Goal: Task Accomplishment & Management: Complete application form

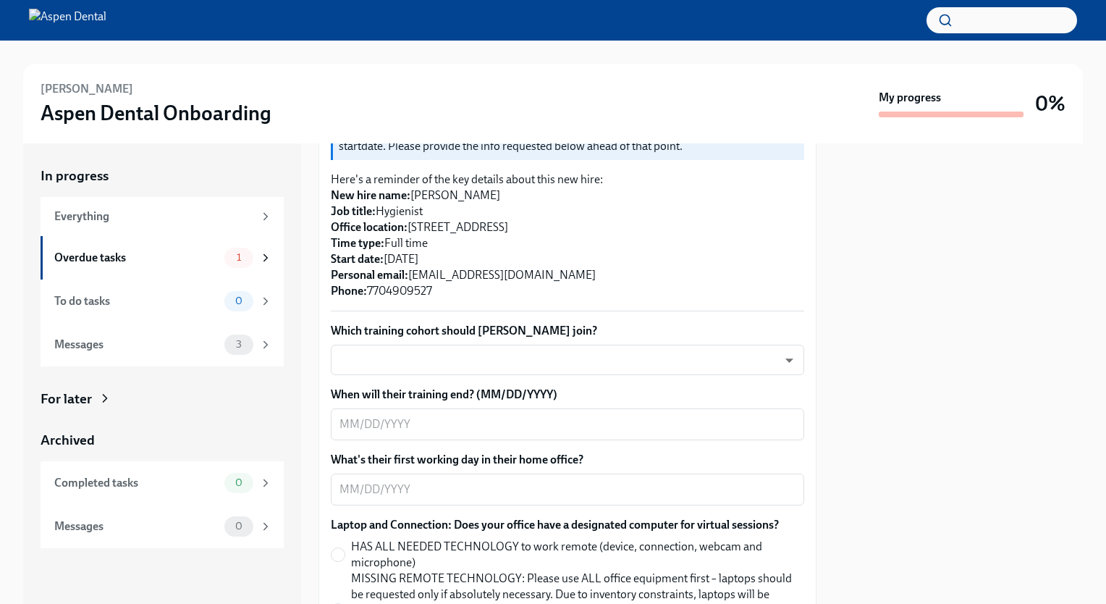
scroll to position [240, 0]
click at [559, 353] on body "[PERSON_NAME] Aspen Dental Onboarding My progress 0% In progress Everything Ove…" at bounding box center [553, 302] width 1106 height 604
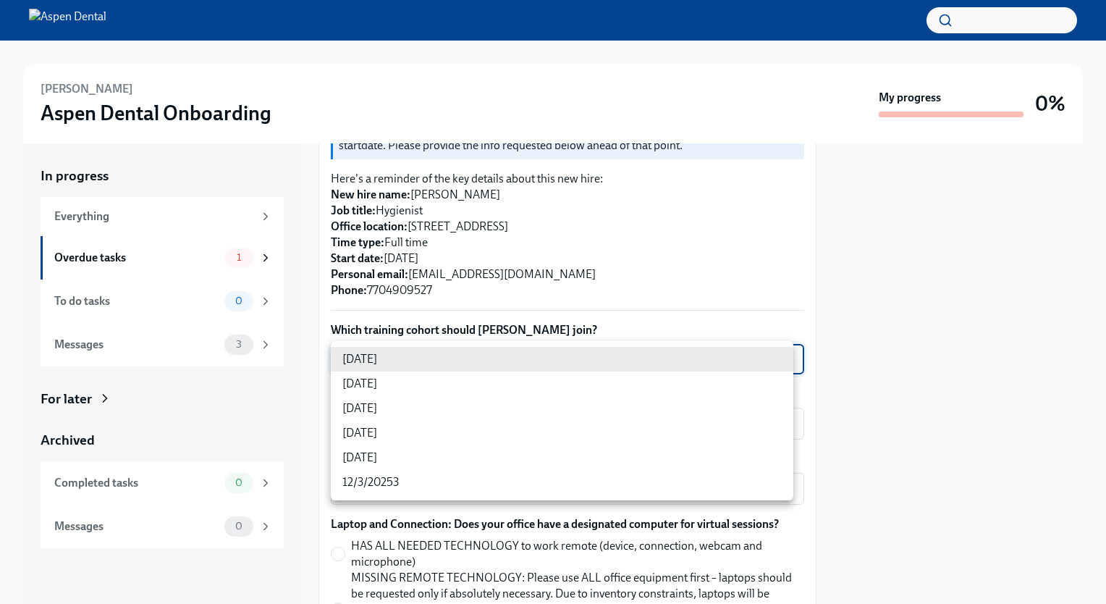
click at [476, 426] on li "[DATE]" at bounding box center [562, 433] width 463 height 25
type input "jeD9UGOIS"
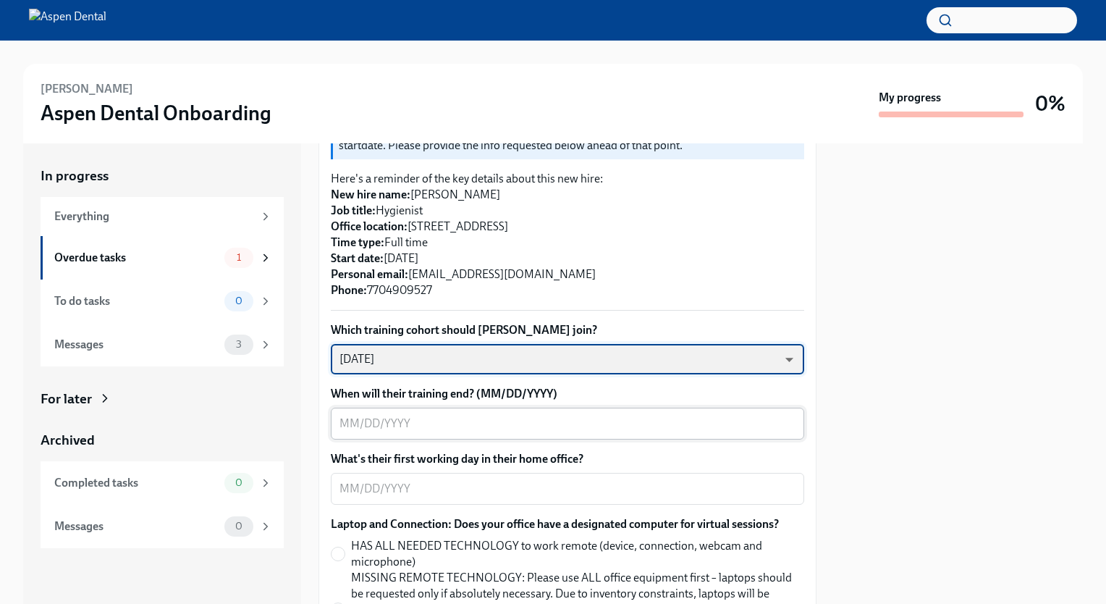
scroll to position [355, 0]
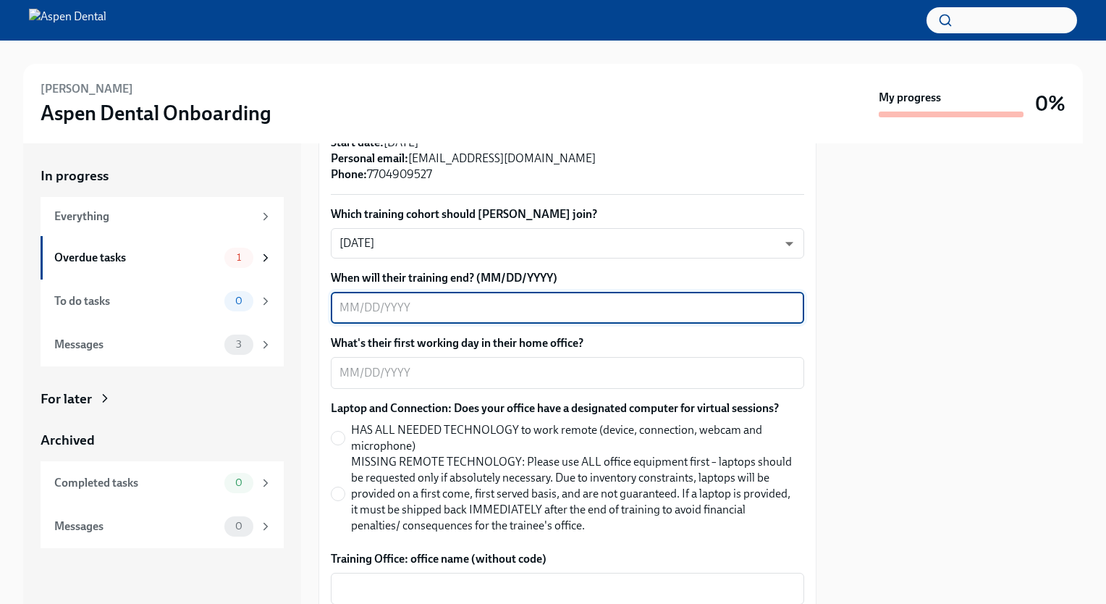
click at [593, 313] on textarea "When will their training end? (MM/DD/YYYY)" at bounding box center [568, 307] width 456 height 17
click at [544, 380] on textarea "What's their first working day in their home office?" at bounding box center [568, 372] width 456 height 17
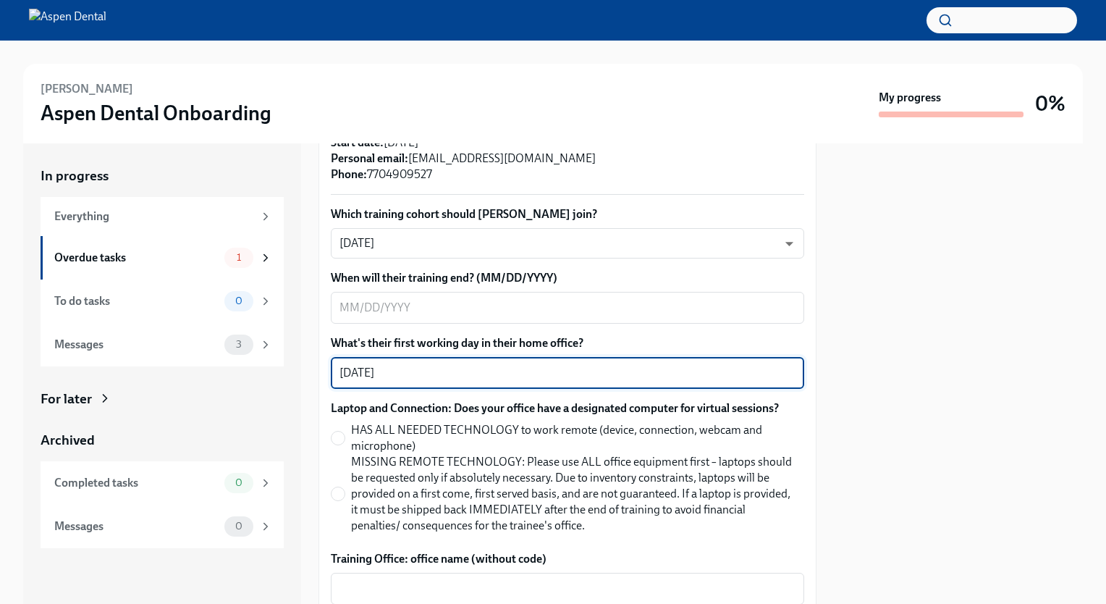
scroll to position [378, 0]
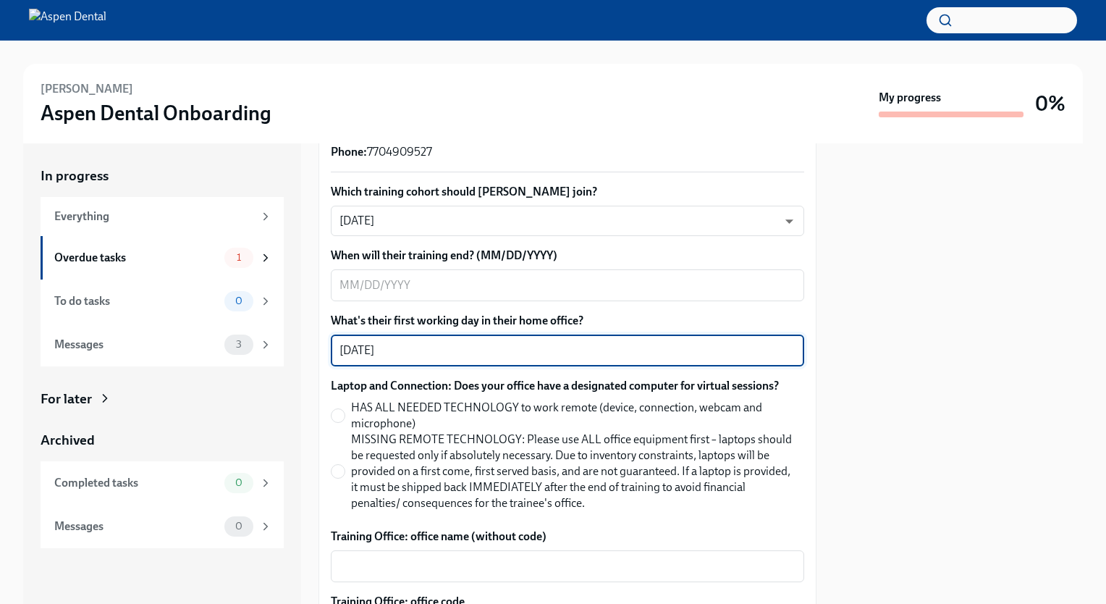
type textarea "[DATE]"
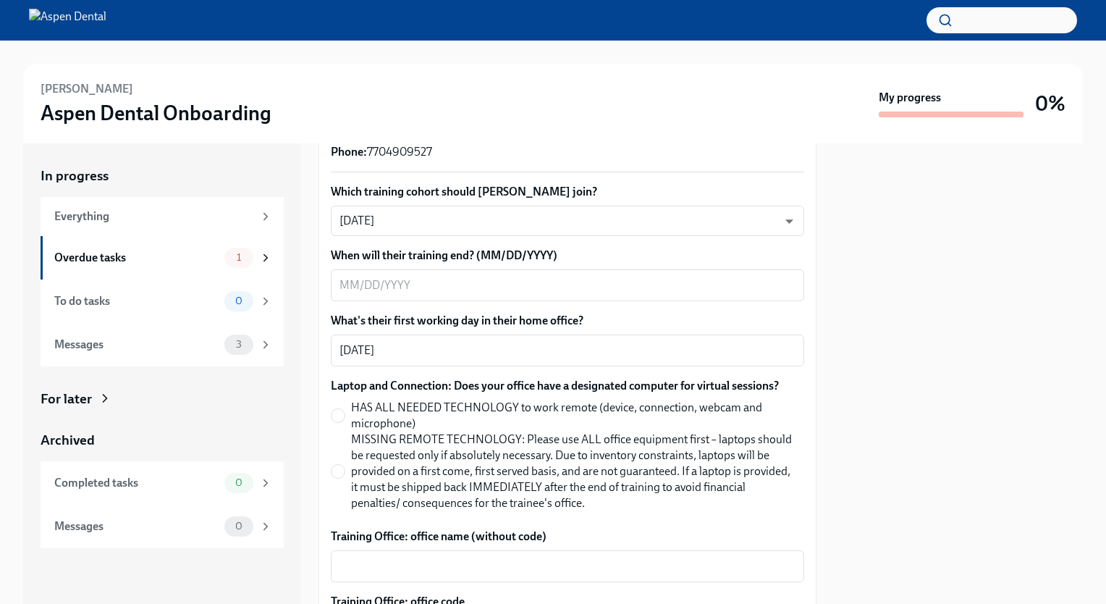
click at [382, 472] on span "MISSING REMOTE TECHNOLOGY: Please use ALL office equipment first – laptops shou…" at bounding box center [572, 471] width 442 height 80
click at [345, 472] on input "MISSING REMOTE TECHNOLOGY: Please use ALL office equipment first – laptops shou…" at bounding box center [338, 471] width 13 height 13
radio input "true"
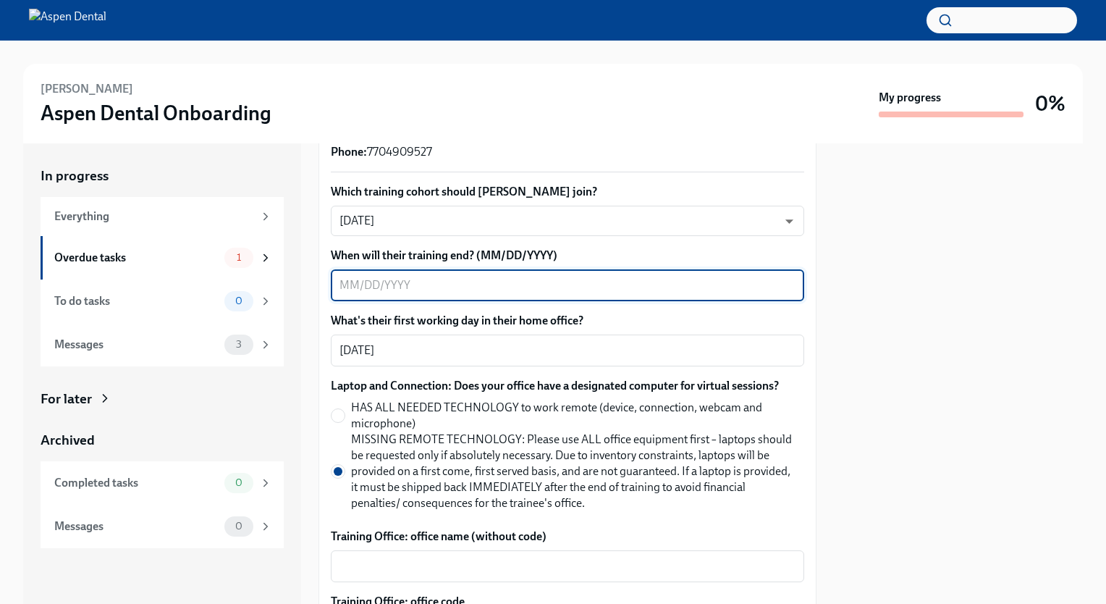
click at [507, 281] on textarea "When will their training end? (MM/DD/YYYY)" at bounding box center [568, 285] width 456 height 17
type textarea "1"
type textarea "/"
type textarea "[DATE]"
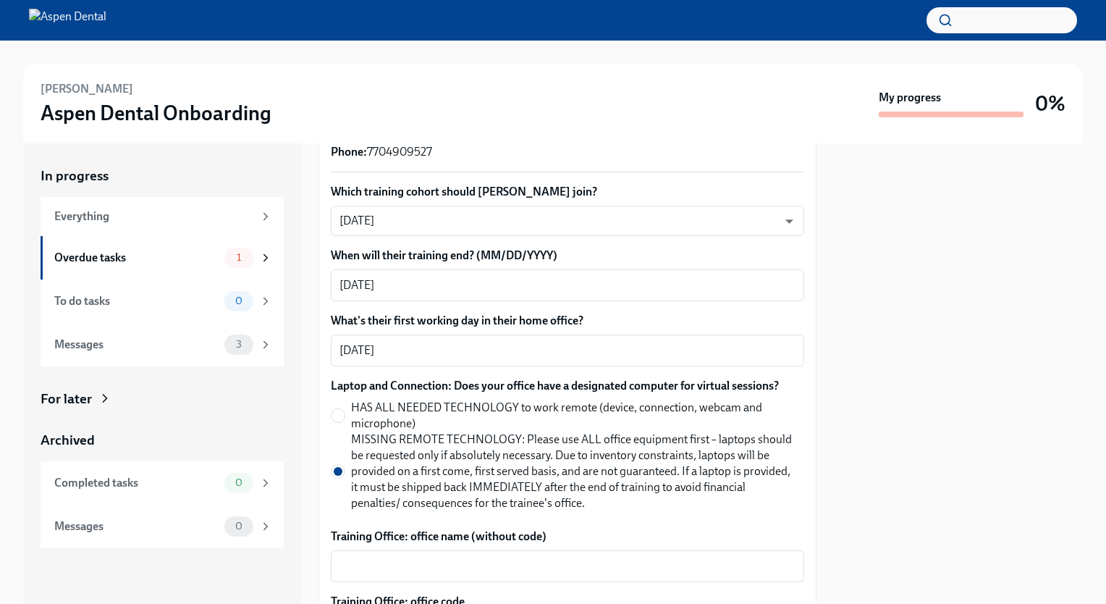
click at [958, 368] on div at bounding box center [958, 373] width 249 height 460
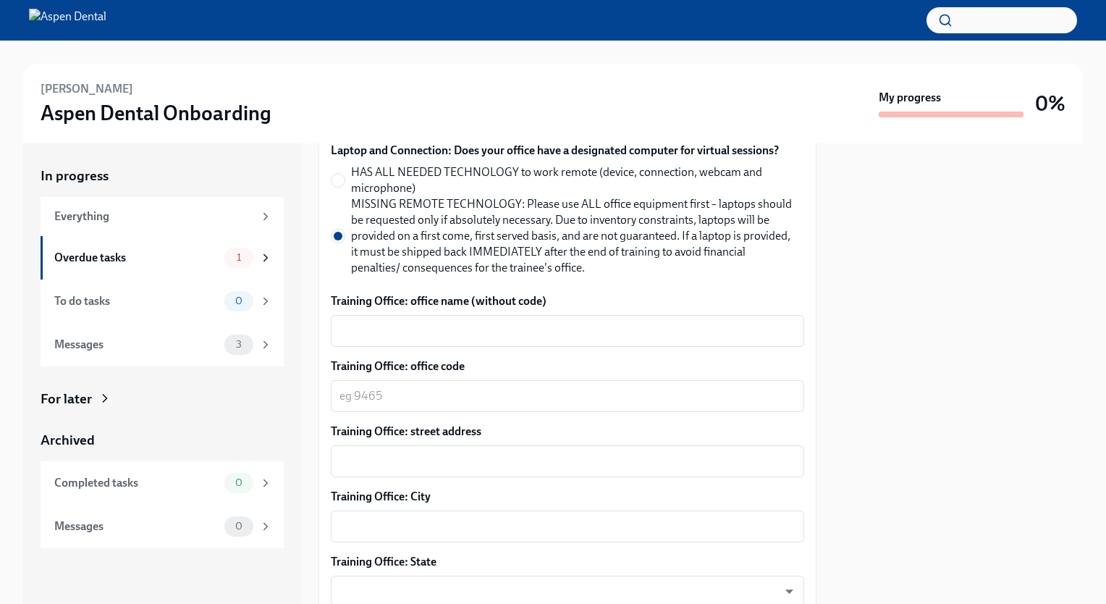
scroll to position [614, 0]
click at [569, 335] on textarea "Training Office: office name (without code)" at bounding box center [568, 329] width 456 height 17
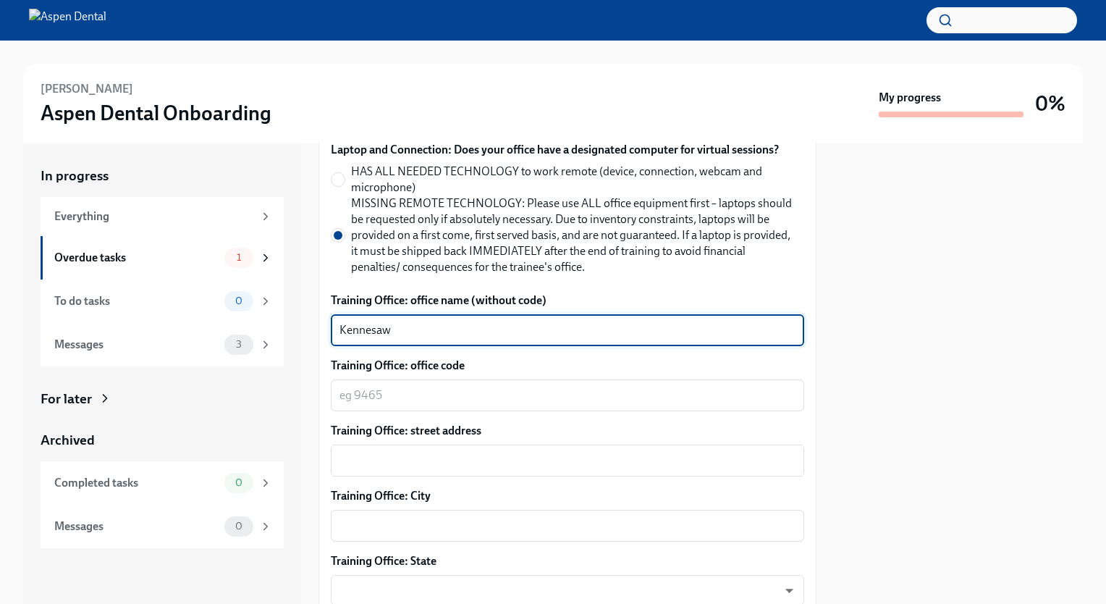
type textarea "Kennesaw"
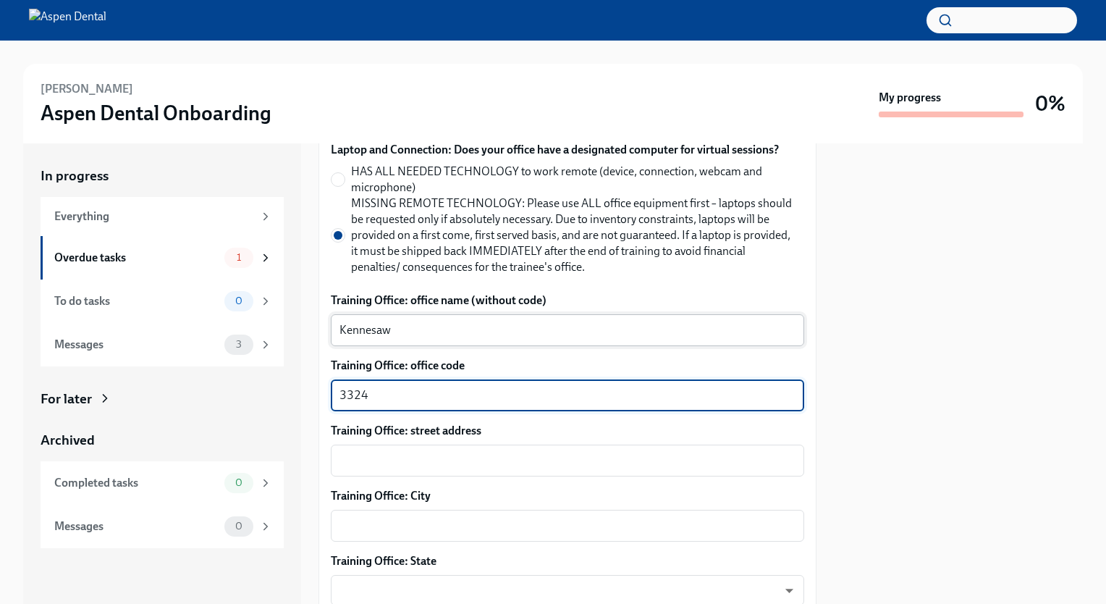
type textarea "3324"
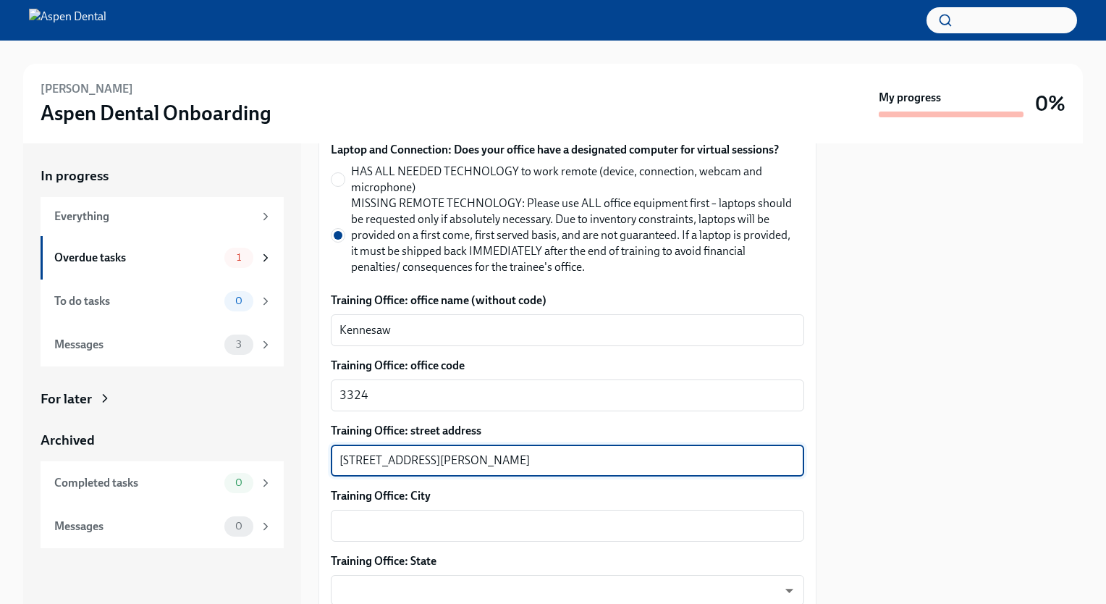
drag, startPoint x: 441, startPoint y: 460, endPoint x: 631, endPoint y: 452, distance: 190.6
click at [631, 452] on textarea "[STREET_ADDRESS][PERSON_NAME]" at bounding box center [568, 460] width 456 height 17
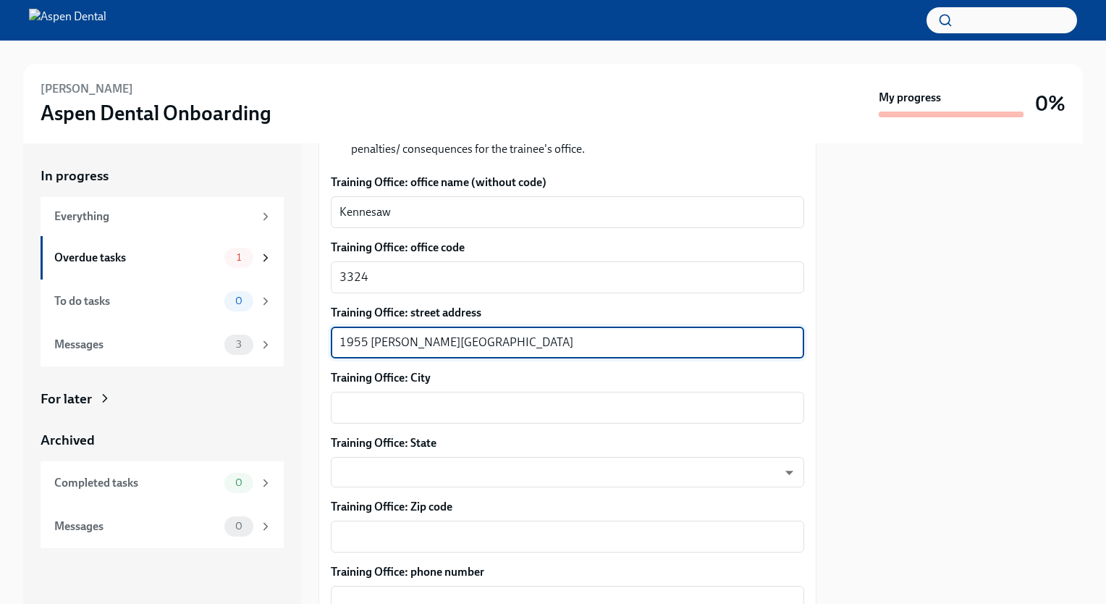
scroll to position [733, 0]
type textarea "1955 [PERSON_NAME][GEOGRAPHIC_DATA]"
click at [449, 405] on textarea "Training Office: City" at bounding box center [568, 406] width 456 height 17
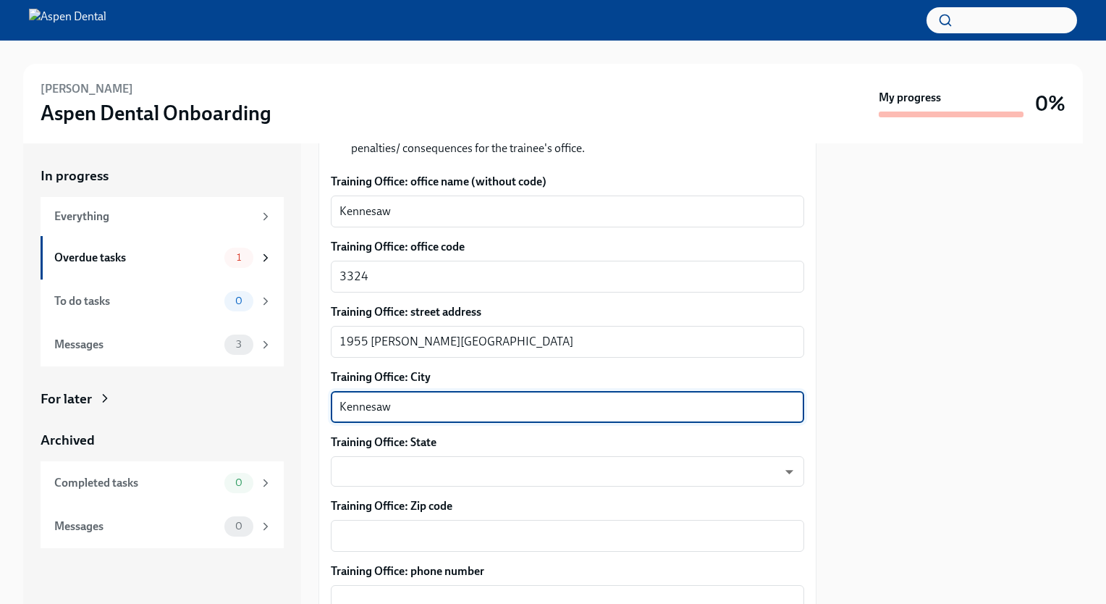
type textarea "Kennesaw"
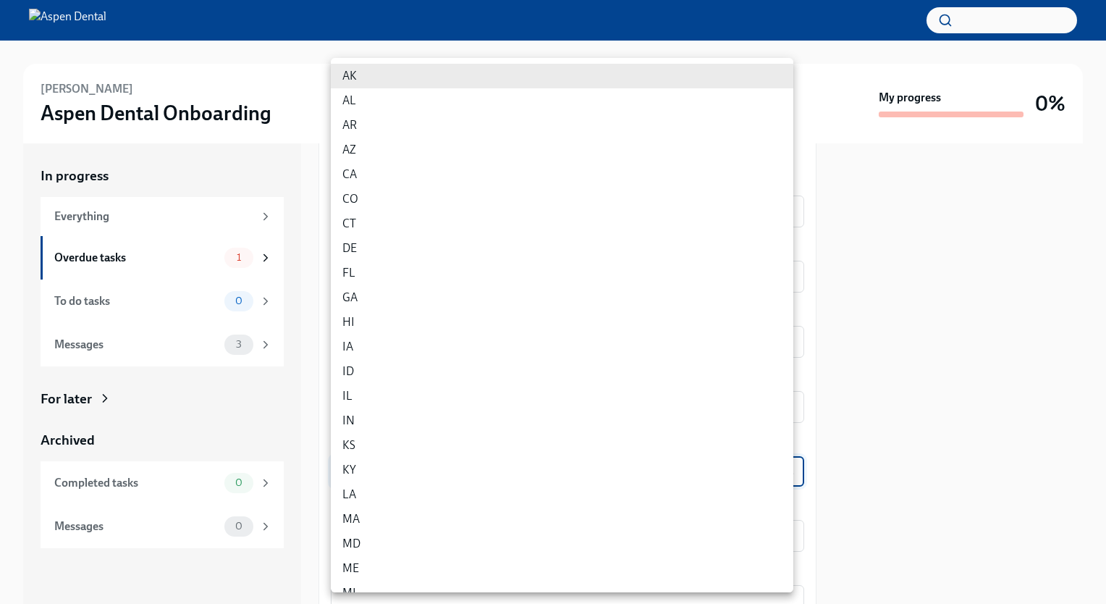
click at [709, 462] on body "[PERSON_NAME] Aspen Dental Onboarding My progress 0% In progress Everything Ove…" at bounding box center [553, 302] width 1106 height 604
click at [469, 290] on li "GA" at bounding box center [562, 297] width 463 height 25
type input "f_iRdeJEm"
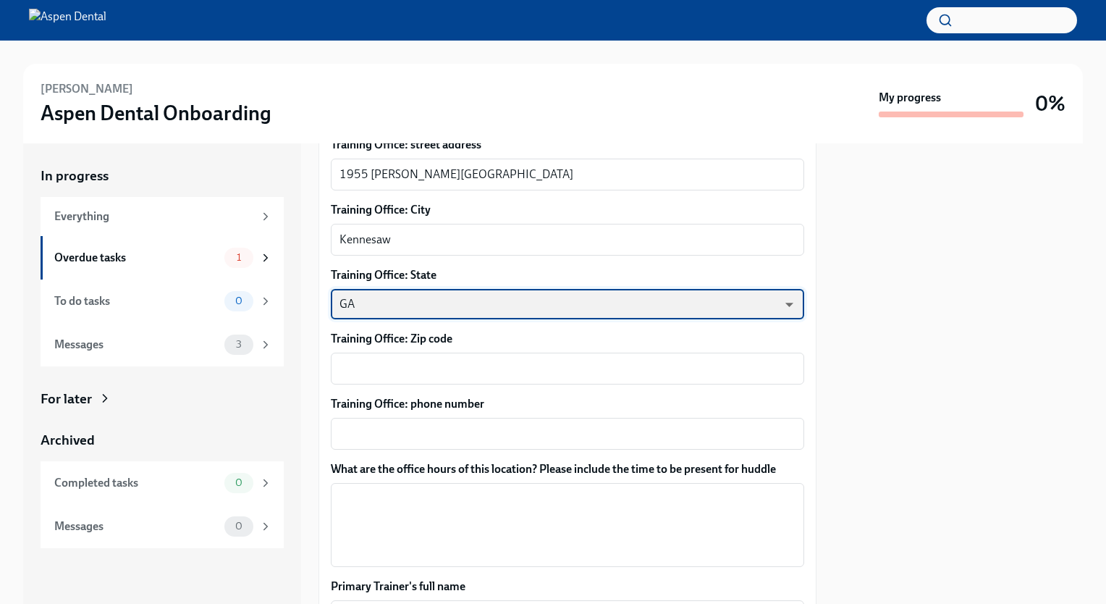
scroll to position [906, 0]
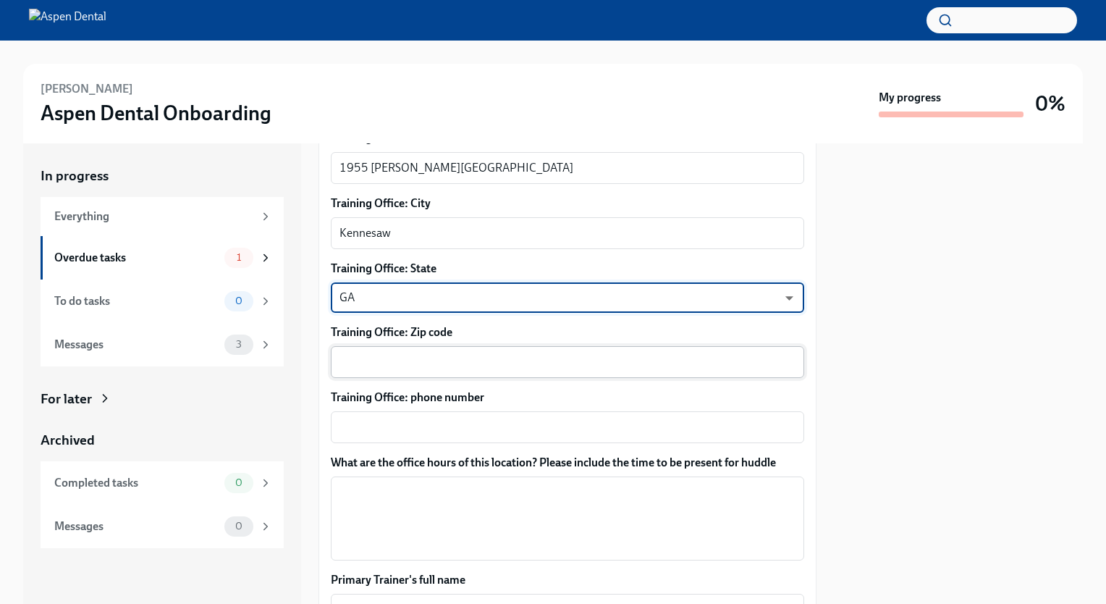
click at [452, 349] on div "x ​" at bounding box center [567, 362] width 473 height 32
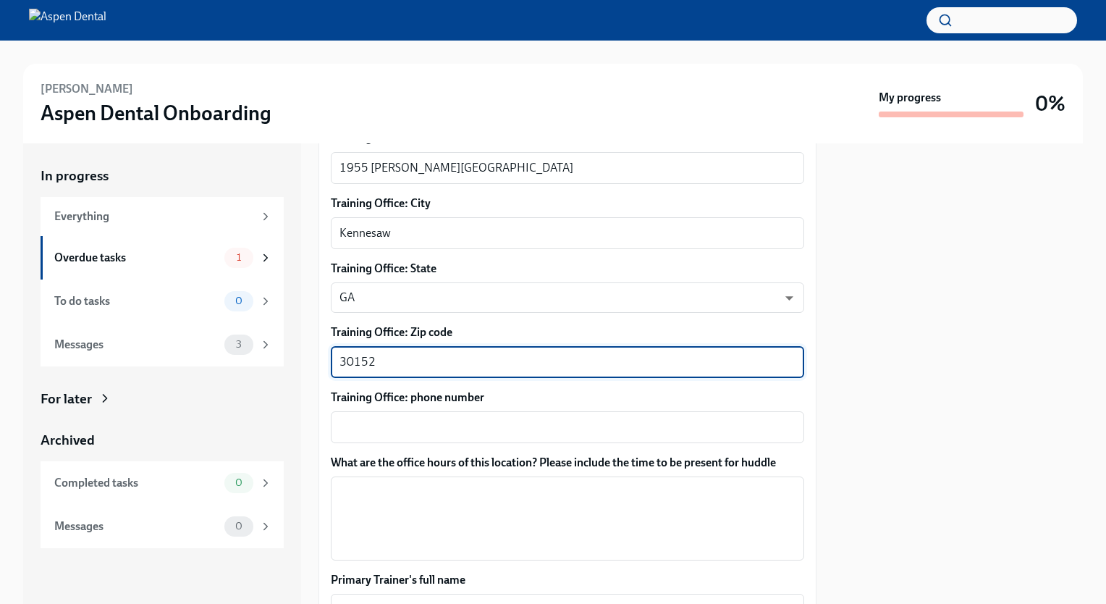
scroll to position [967, 0]
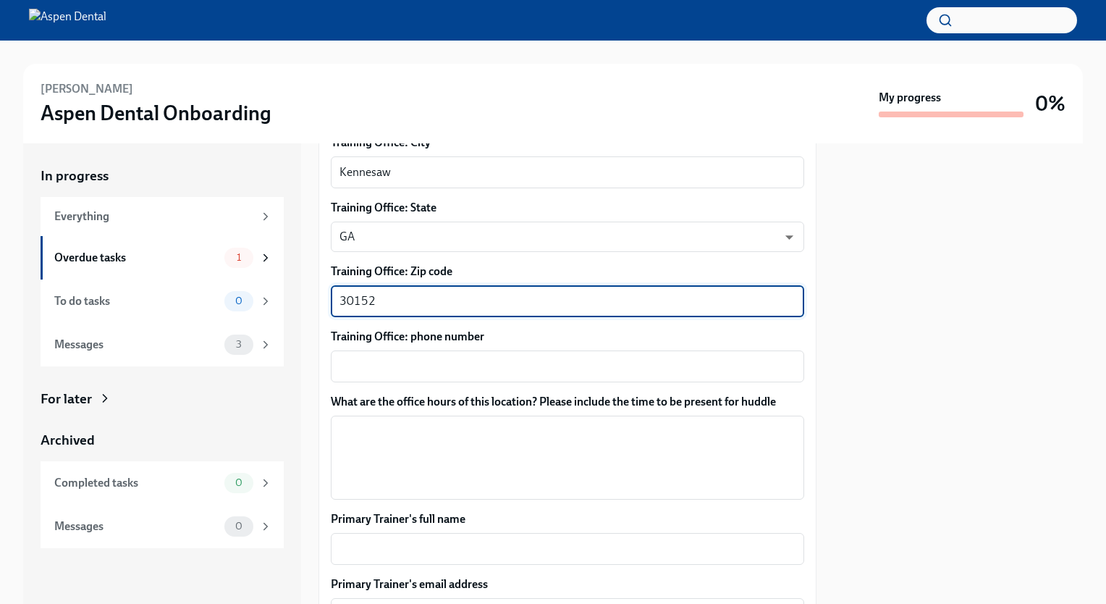
type textarea "30152"
click at [460, 375] on div "x ​" at bounding box center [567, 366] width 473 height 32
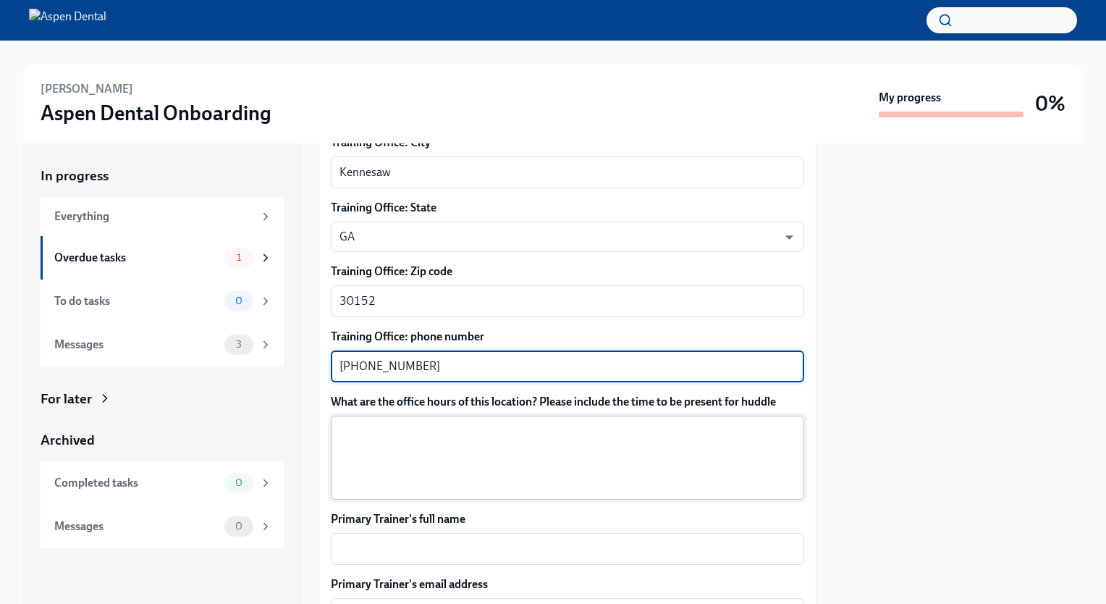
type textarea "[PHONE_NUMBER]"
click at [378, 456] on textarea "What are the office hours of this location? Please include the time to be prese…" at bounding box center [568, 457] width 456 height 69
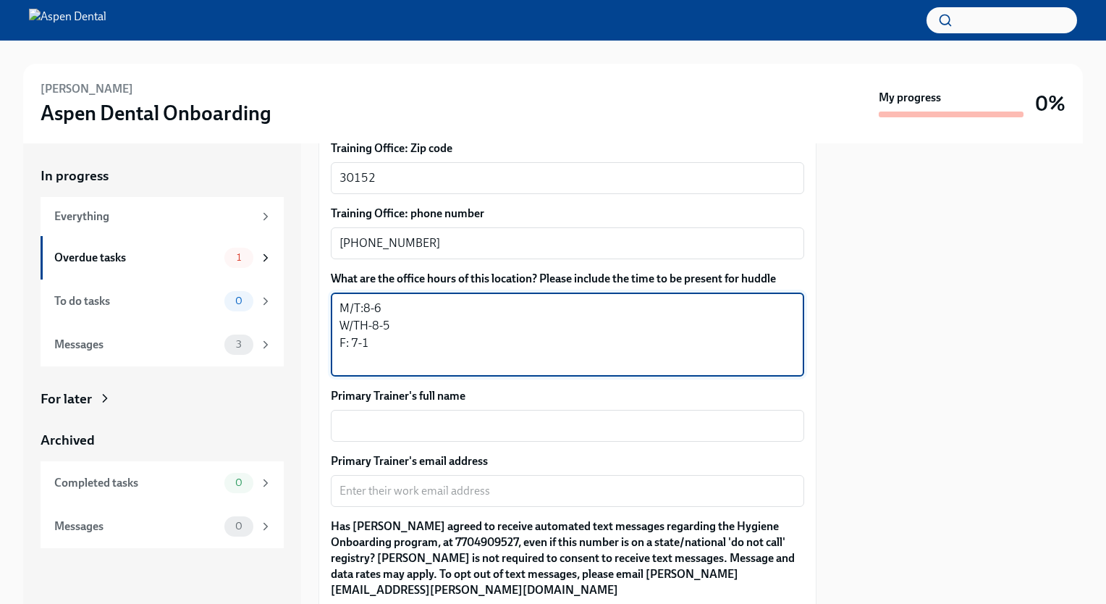
scroll to position [1092, 0]
type textarea "M/T:8-6 W/TH-8-5 F: 7-1"
click at [401, 414] on div "x ​" at bounding box center [567, 424] width 473 height 32
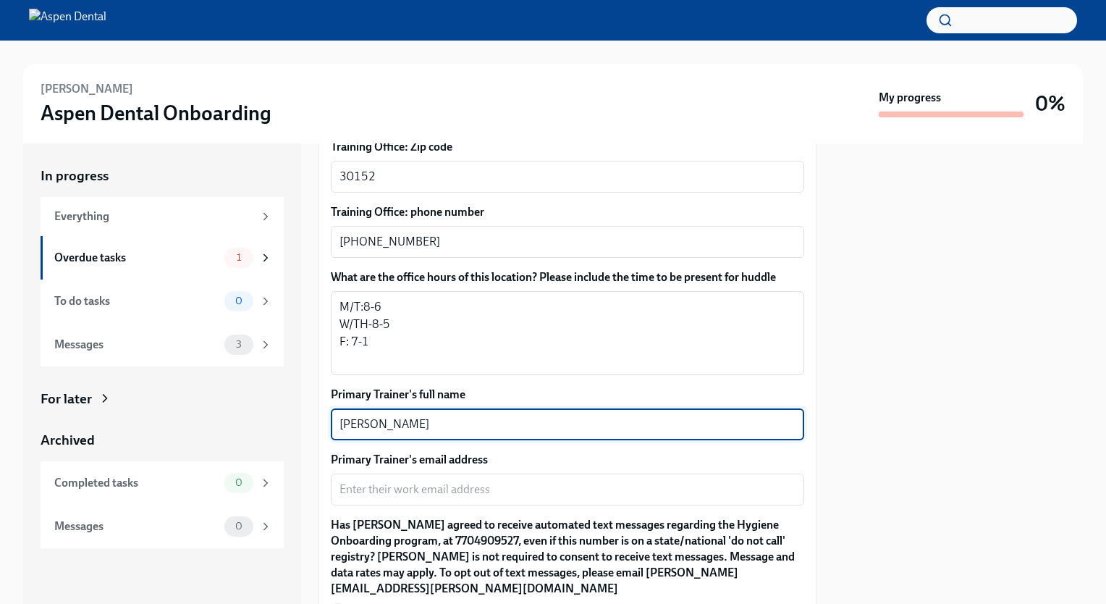
type textarea "[PERSON_NAME]"
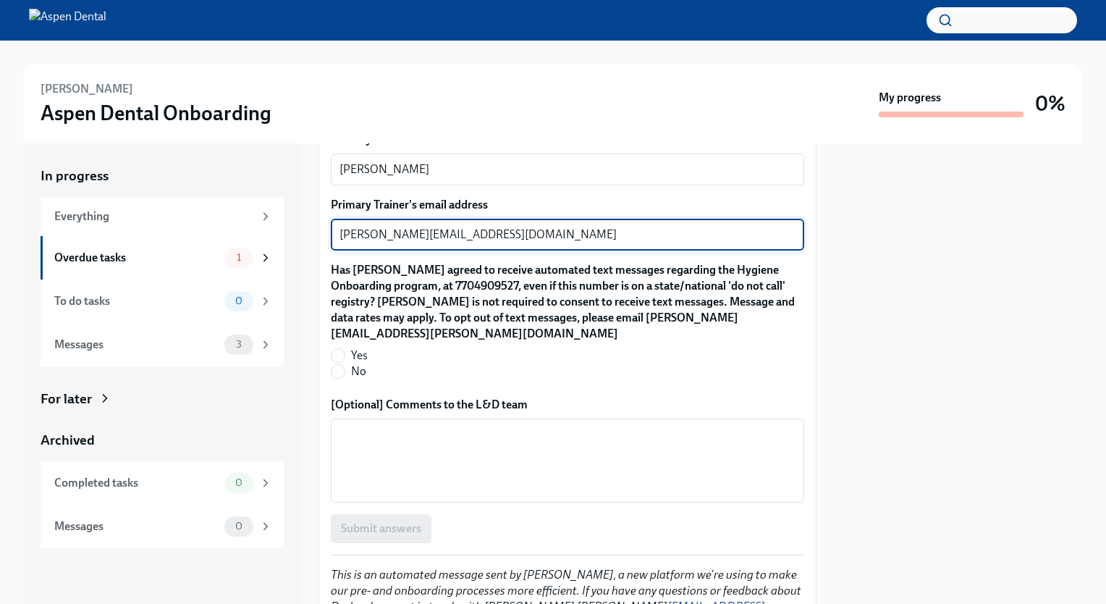
scroll to position [1399, 0]
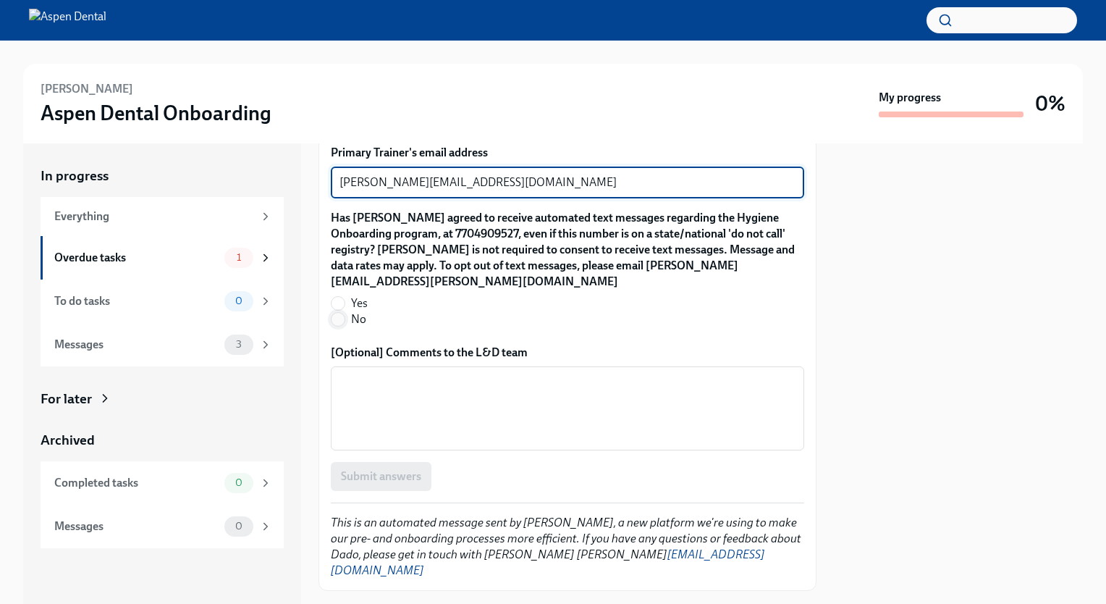
type textarea "[PERSON_NAME][EMAIL_ADDRESS][DOMAIN_NAME]"
click at [340, 313] on input "No" at bounding box center [338, 319] width 13 height 13
radio input "true"
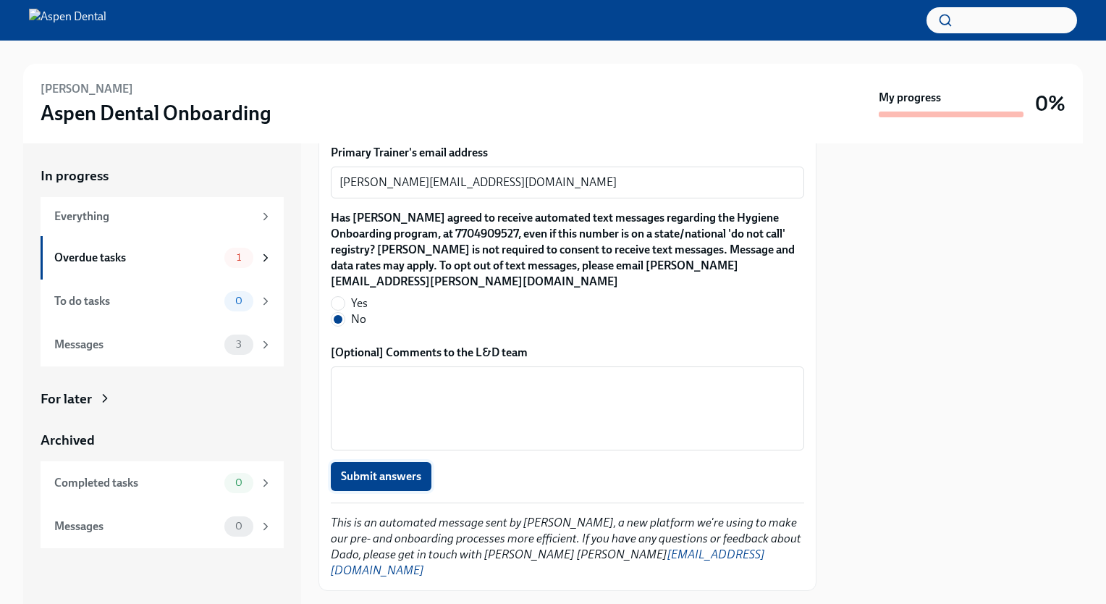
click at [375, 462] on button "Submit answers" at bounding box center [381, 476] width 101 height 29
